Goal: Register for event/course: Register for event/course

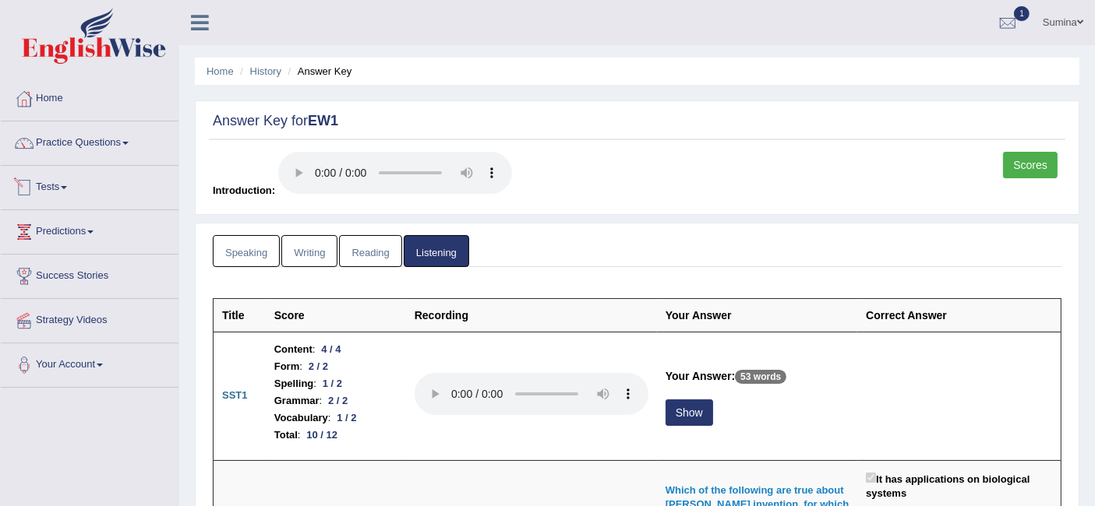
click at [65, 188] on link "Tests" at bounding box center [90, 185] width 178 height 39
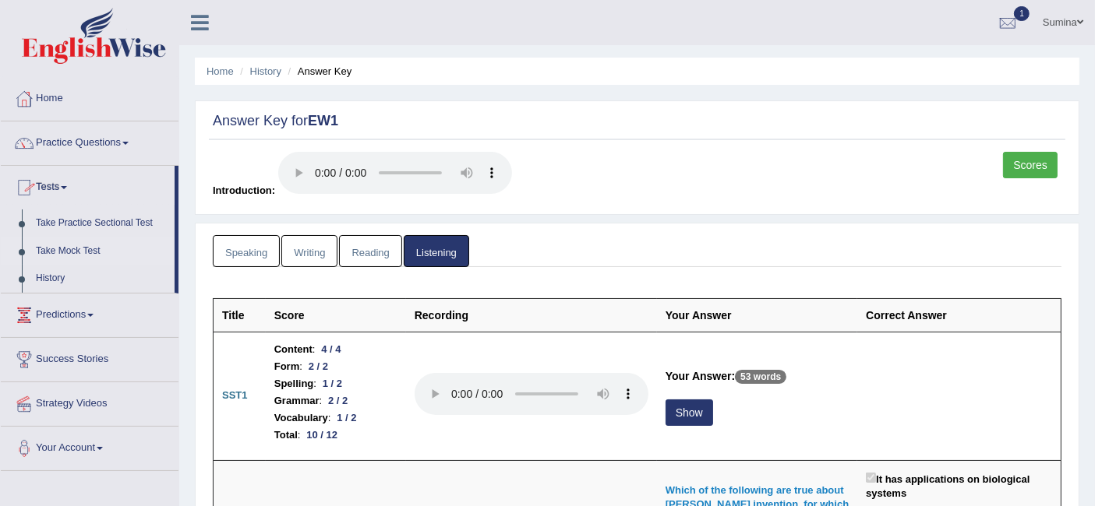
click at [79, 245] on link "Take Mock Test" at bounding box center [102, 252] width 146 height 28
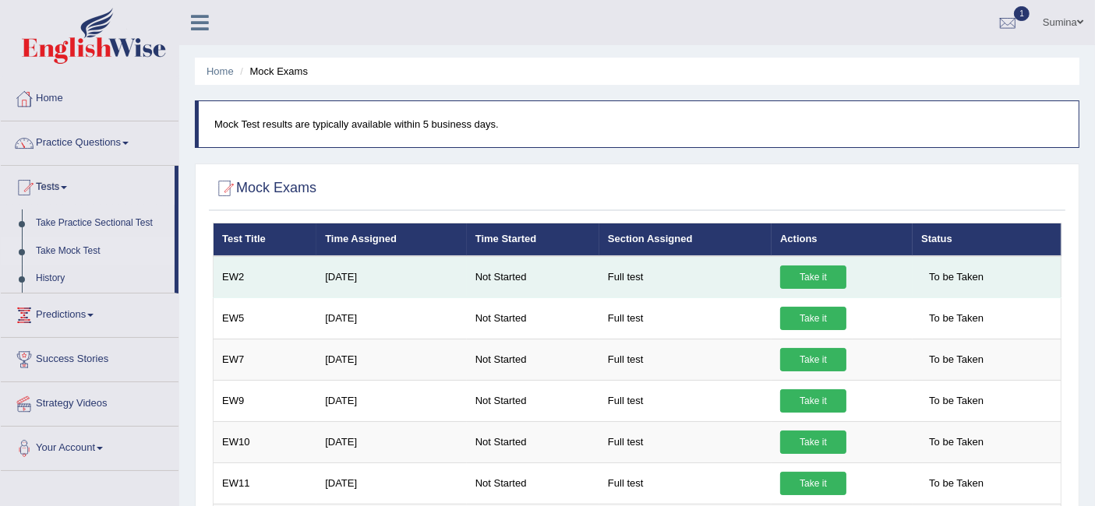
click at [806, 266] on link "Take it" at bounding box center [813, 277] width 66 height 23
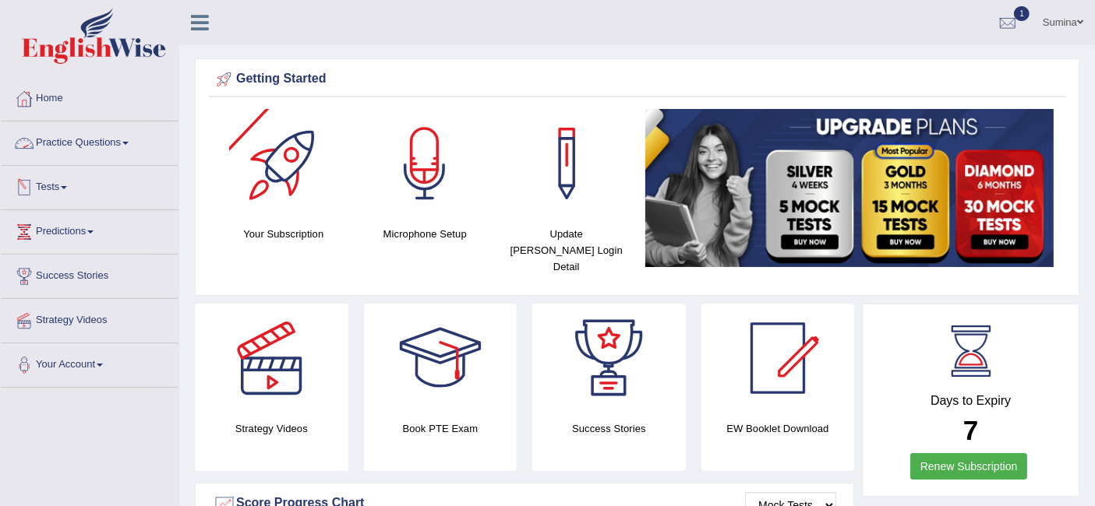
click at [67, 186] on span at bounding box center [64, 187] width 6 height 3
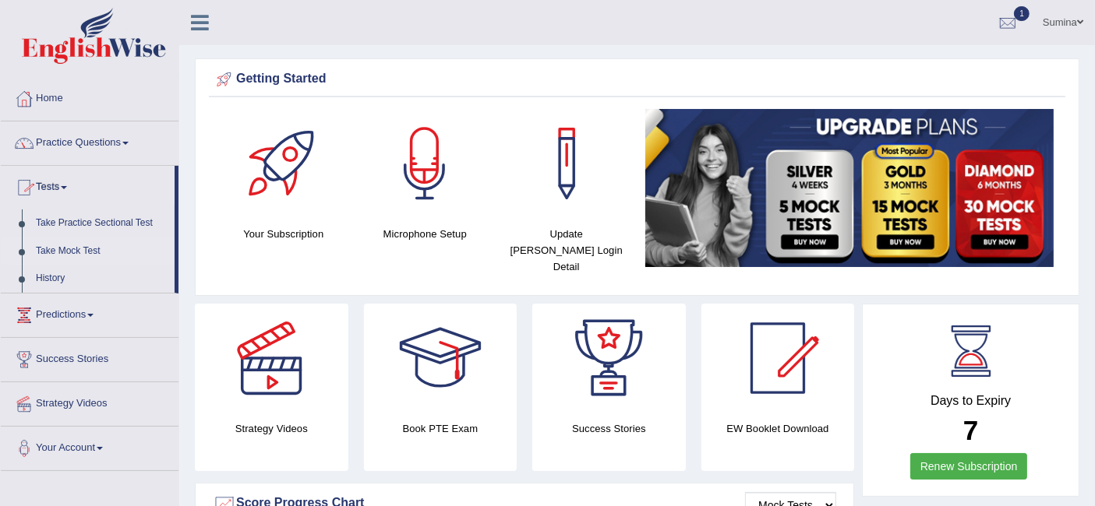
click at [82, 255] on link "Take Mock Test" at bounding box center [102, 252] width 146 height 28
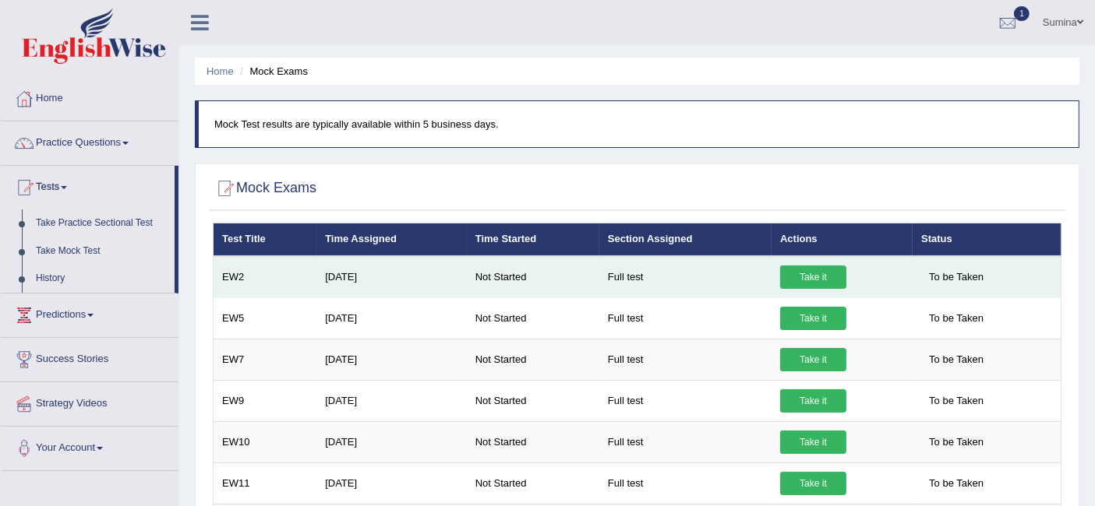
click at [810, 273] on link "Take it" at bounding box center [813, 277] width 66 height 23
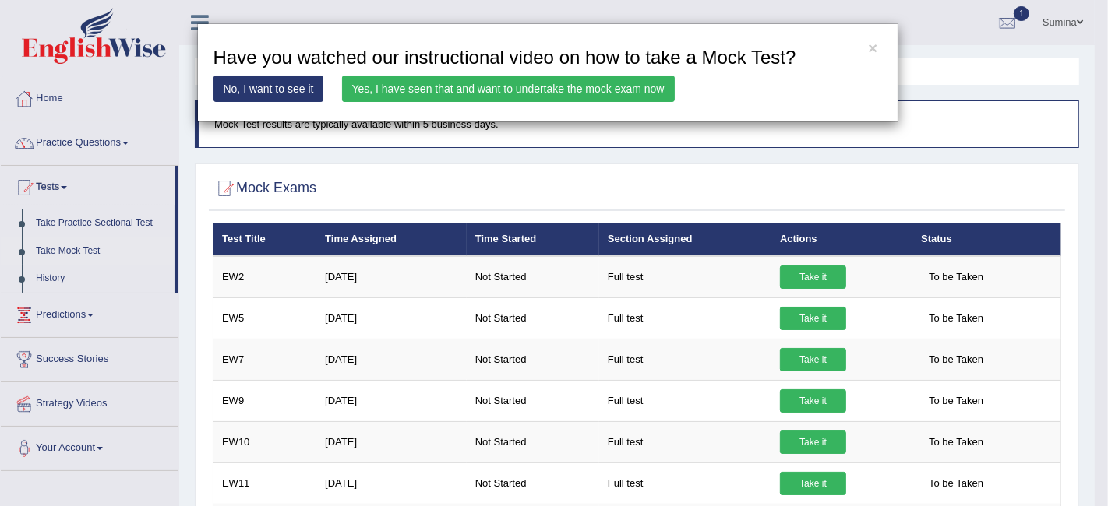
click at [495, 84] on link "Yes, I have seen that and want to undertake the mock exam now" at bounding box center [508, 89] width 333 height 26
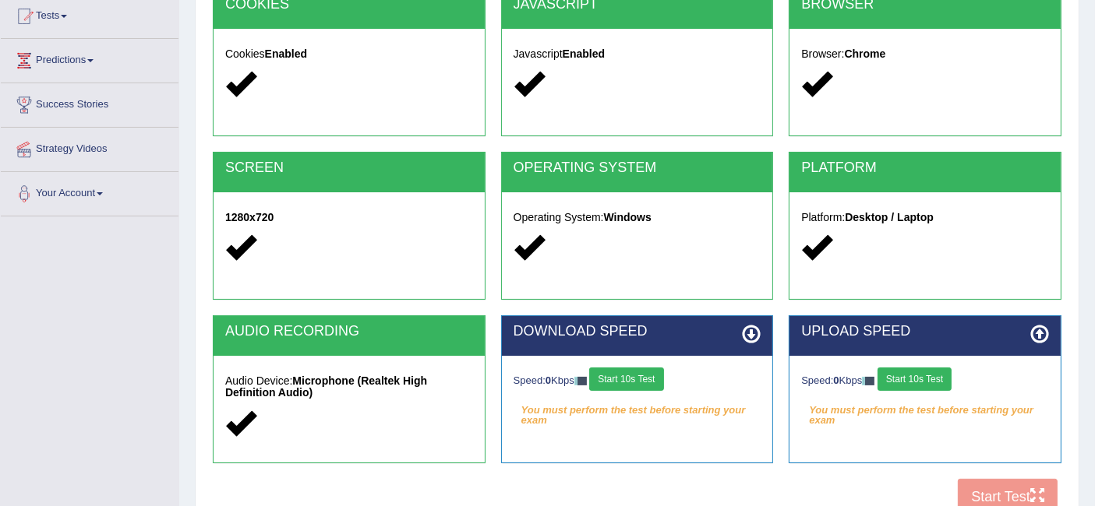
scroll to position [173, 0]
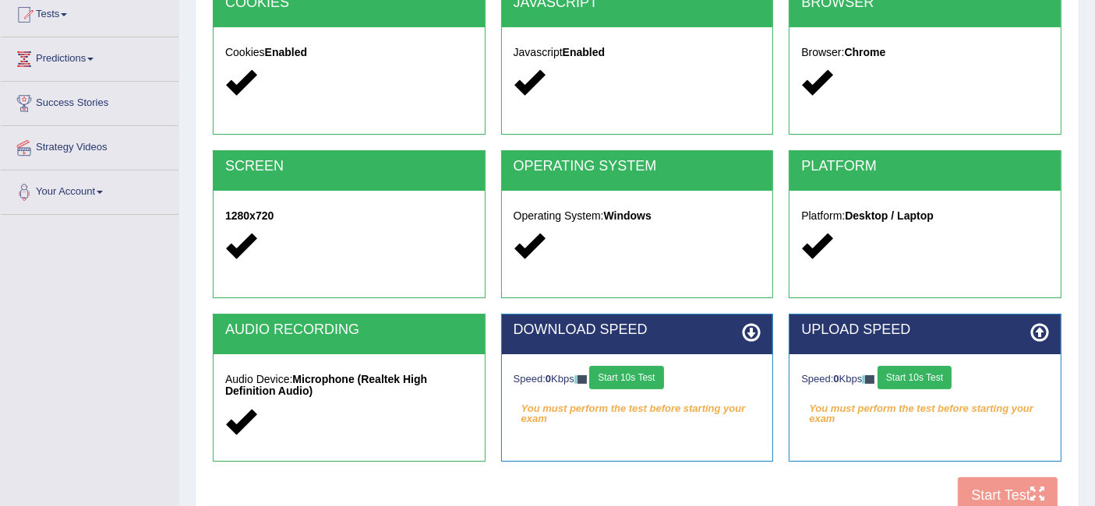
click at [463, 434] on div at bounding box center [349, 422] width 248 height 33
click at [643, 385] on button "Start 10s Test" at bounding box center [626, 377] width 74 height 23
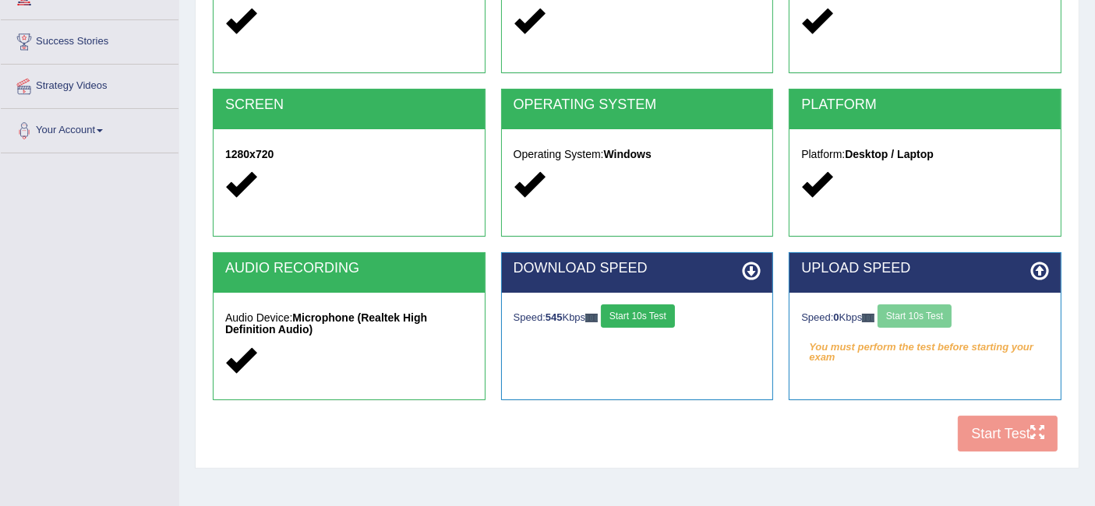
scroll to position [259, 0]
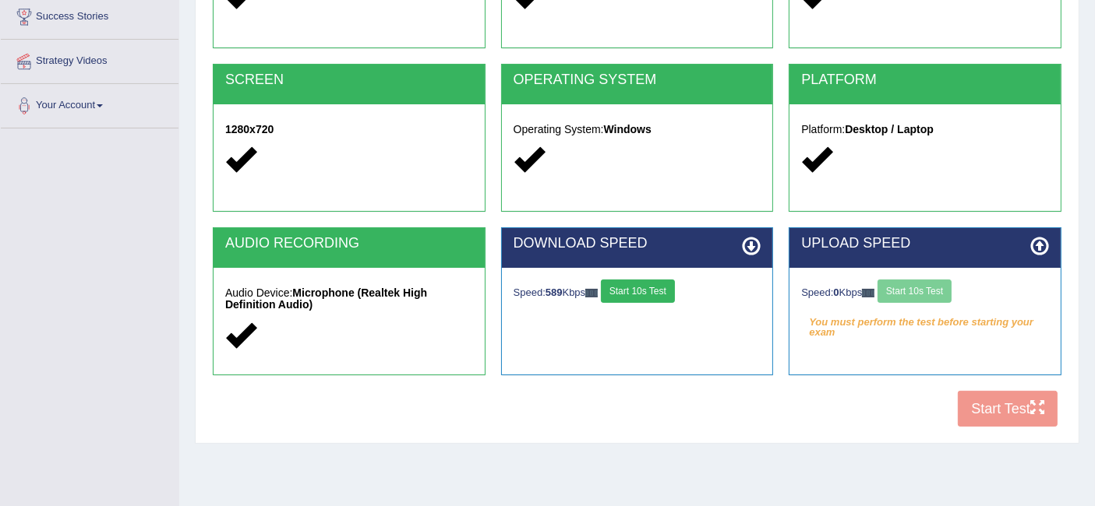
click at [650, 290] on button "Start 10s Test" at bounding box center [638, 291] width 74 height 23
click at [900, 291] on button "Start 10s Test" at bounding box center [914, 291] width 74 height 23
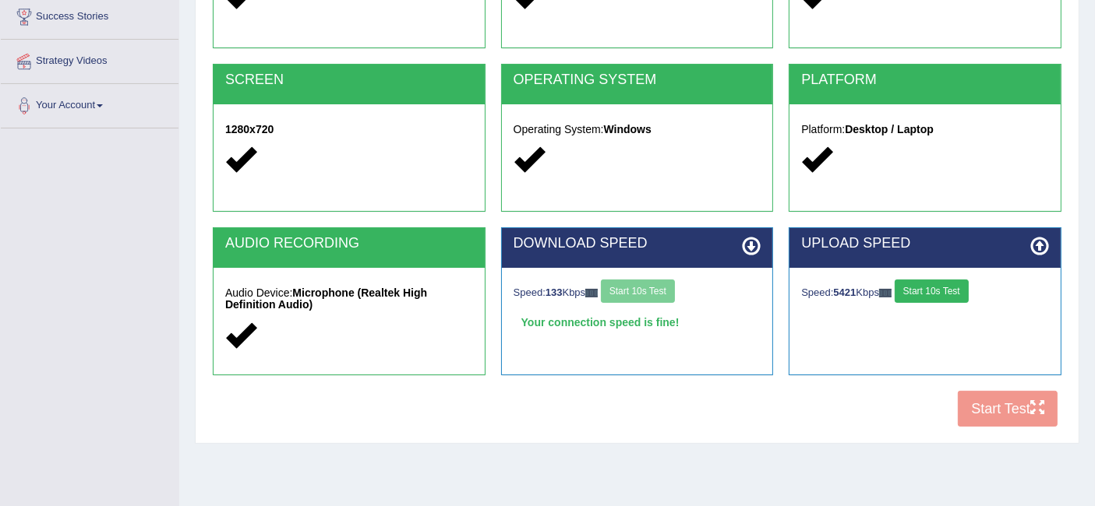
click at [935, 291] on button "Start 10s Test" at bounding box center [931, 291] width 74 height 23
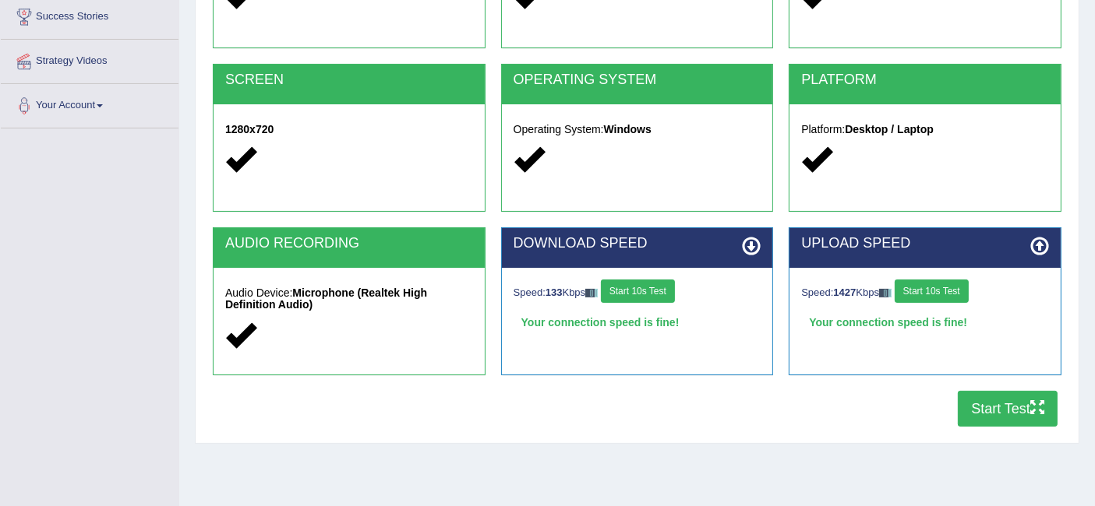
click at [992, 410] on button "Start Test" at bounding box center [1007, 409] width 100 height 36
